Goal: Transaction & Acquisition: Purchase product/service

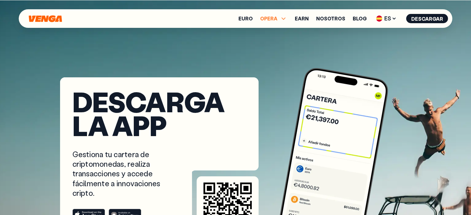
click at [283, 19] on icon at bounding box center [283, 18] width 7 height 7
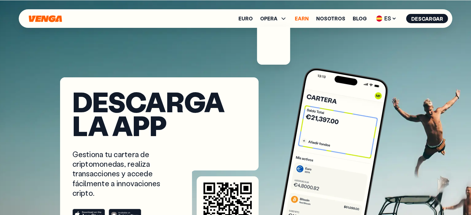
click at [303, 17] on link "Earn" at bounding box center [302, 18] width 14 height 5
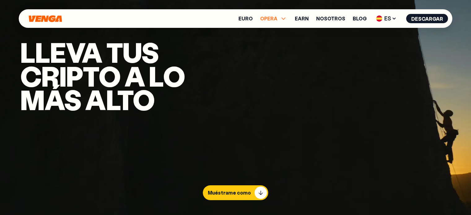
click at [275, 16] on span "OPERA" at bounding box center [268, 18] width 17 height 5
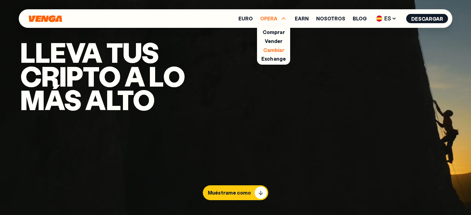
click at [269, 49] on link "Cambiar" at bounding box center [273, 50] width 21 height 6
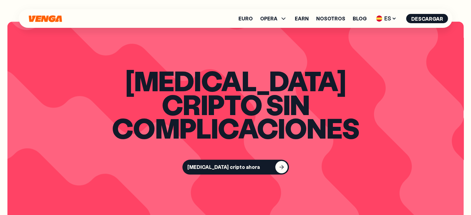
scroll to position [609, 0]
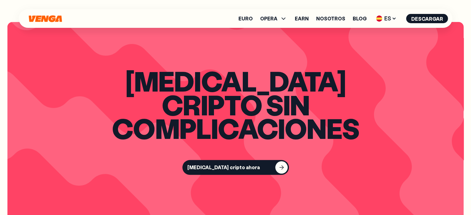
click at [250, 160] on button "[MEDICAL_DATA] cripto ahora" at bounding box center [235, 167] width 106 height 15
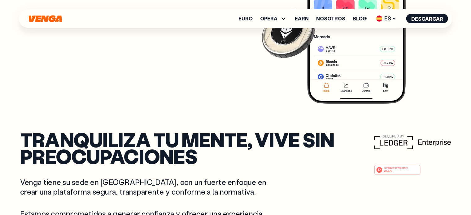
scroll to position [1857, 0]
